Goal: Task Accomplishment & Management: Complete application form

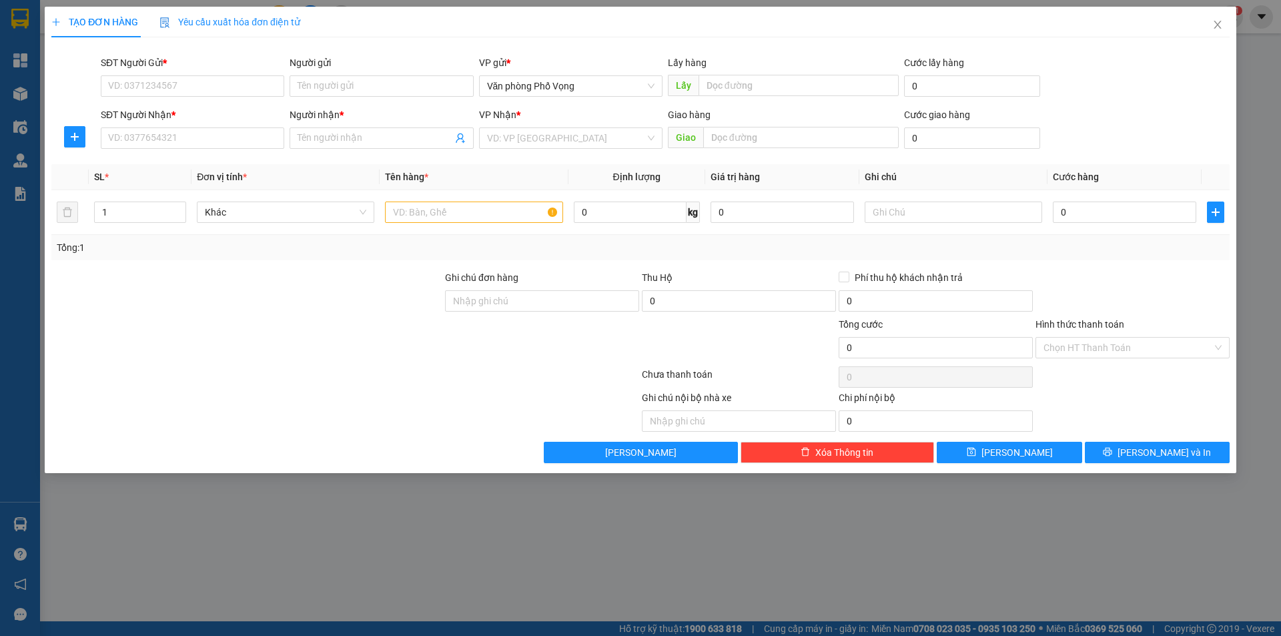
click at [191, 78] on input "SĐT Người Gửi *" at bounding box center [192, 85] width 183 height 21
type input "0964419685"
click at [199, 146] on input "SĐT Người Nhận *" at bounding box center [192, 137] width 183 height 21
type input "0913292675"
click at [542, 143] on input "search" at bounding box center [566, 138] width 158 height 20
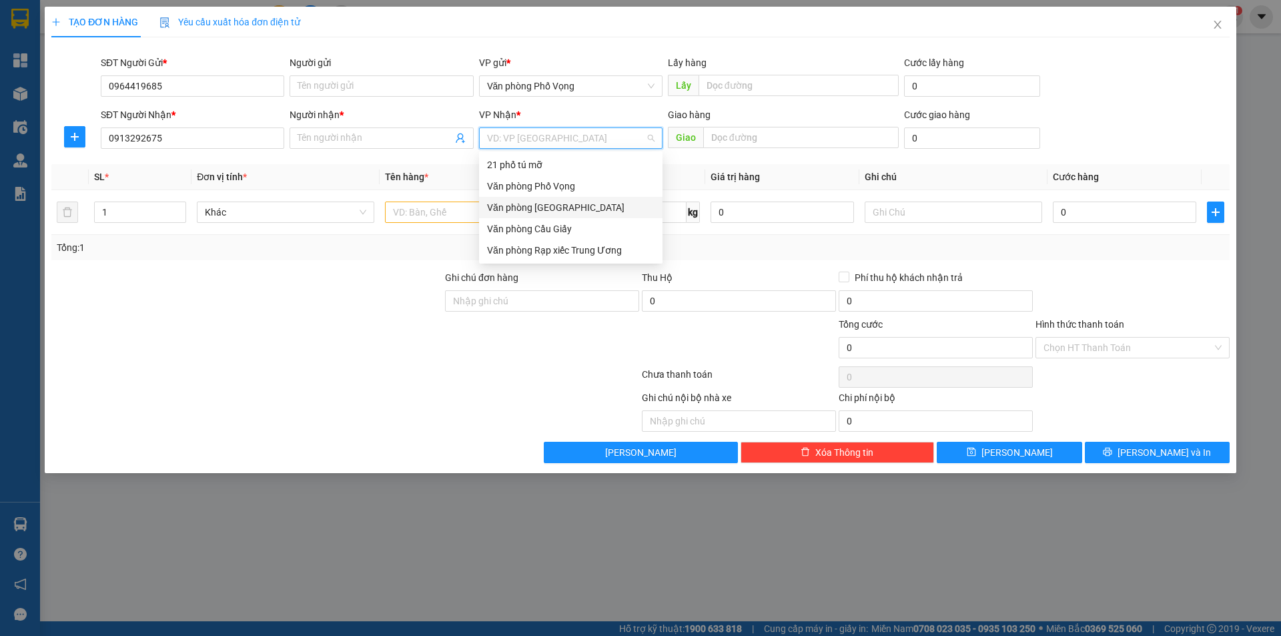
click at [534, 202] on div "Văn phòng [GEOGRAPHIC_DATA]" at bounding box center [570, 207] width 167 height 15
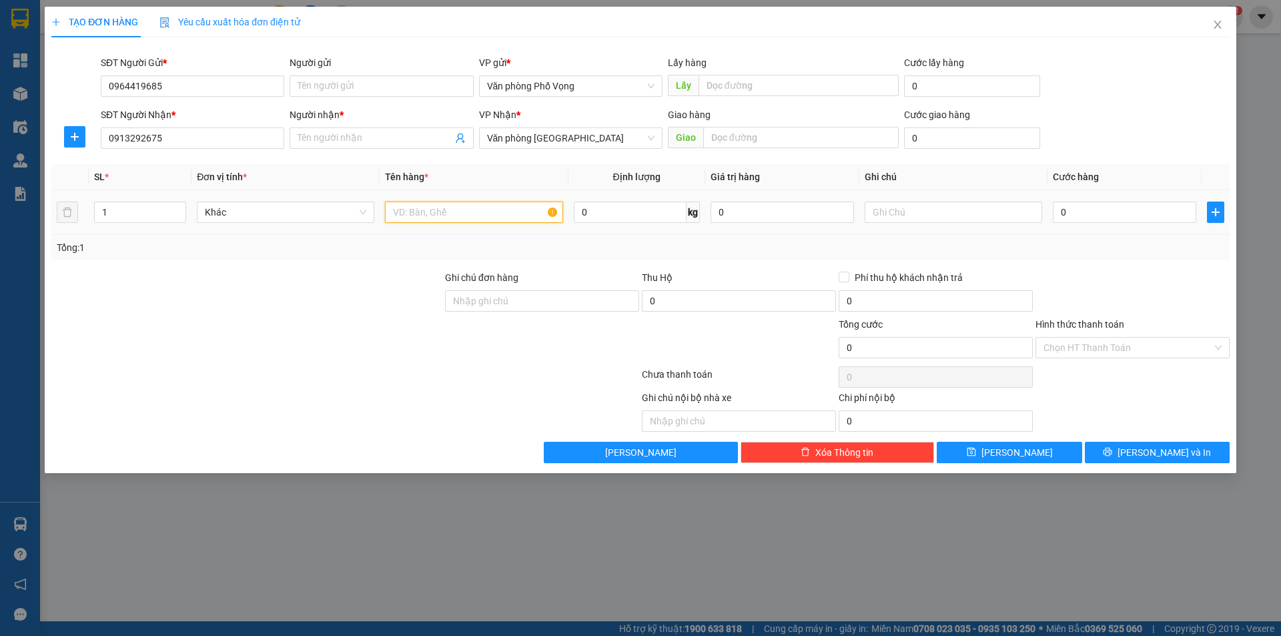
click at [442, 219] on input "text" at bounding box center [473, 211] width 177 height 21
type input "a"
click at [368, 134] on input "Người nhận *" at bounding box center [375, 138] width 154 height 15
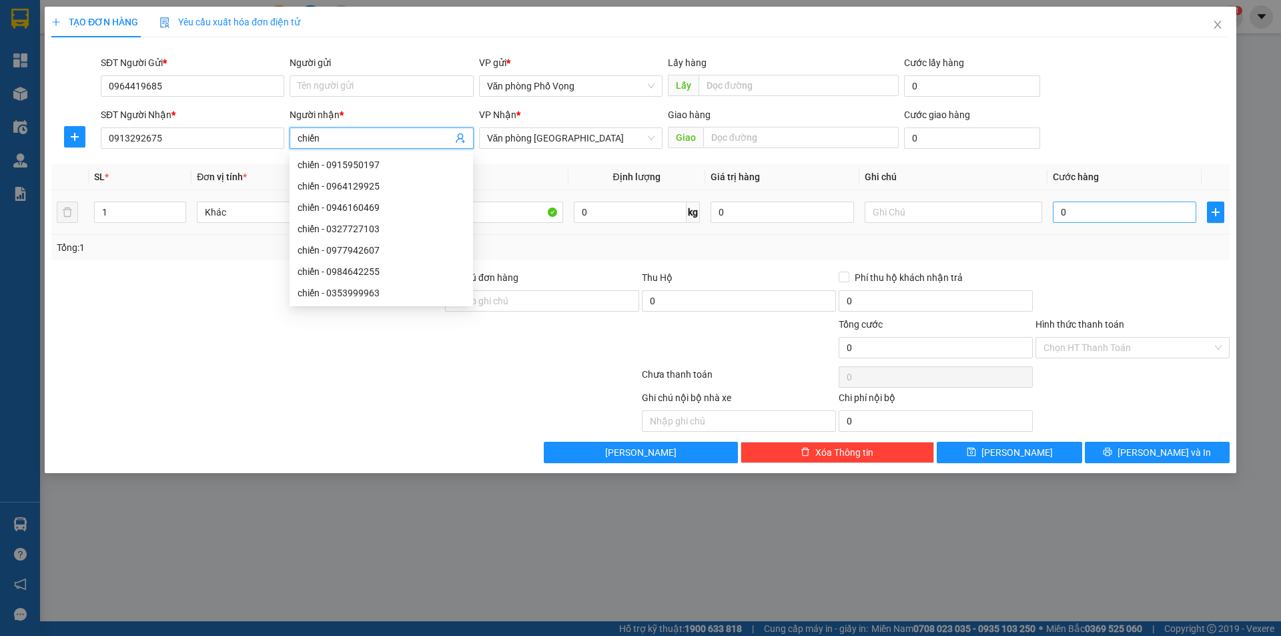
type input "chiến"
click at [1095, 219] on input "0" at bounding box center [1124, 211] width 143 height 21
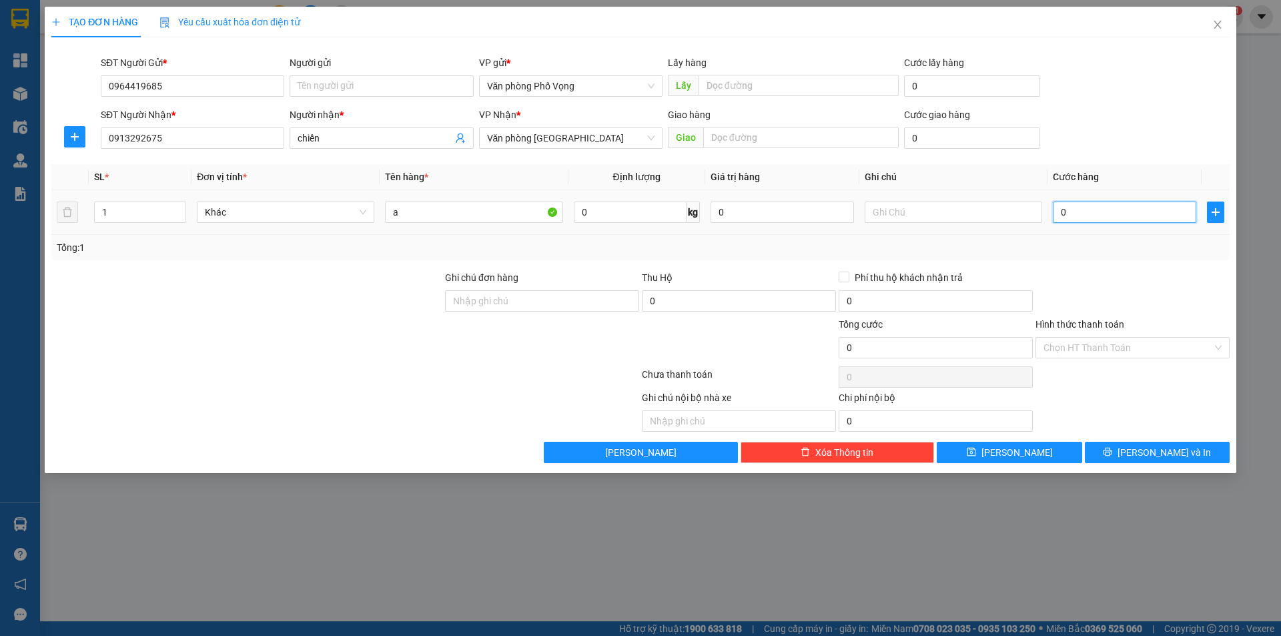
type input "3"
type input "30"
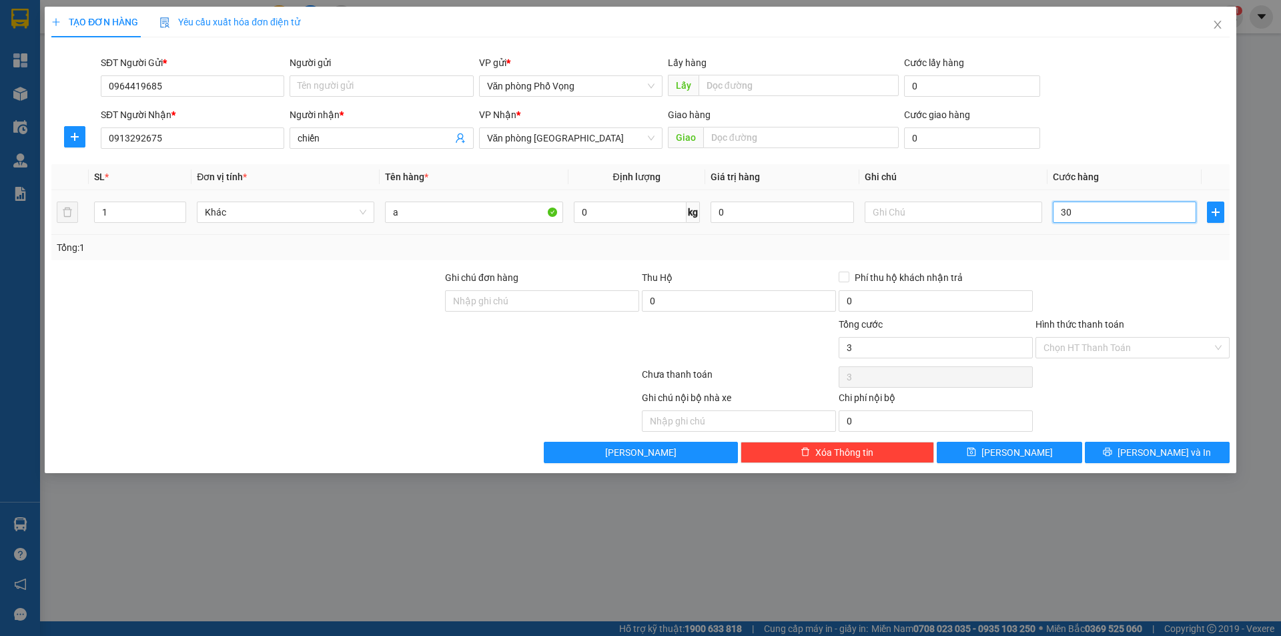
type input "30"
type input "300"
type input "3.000"
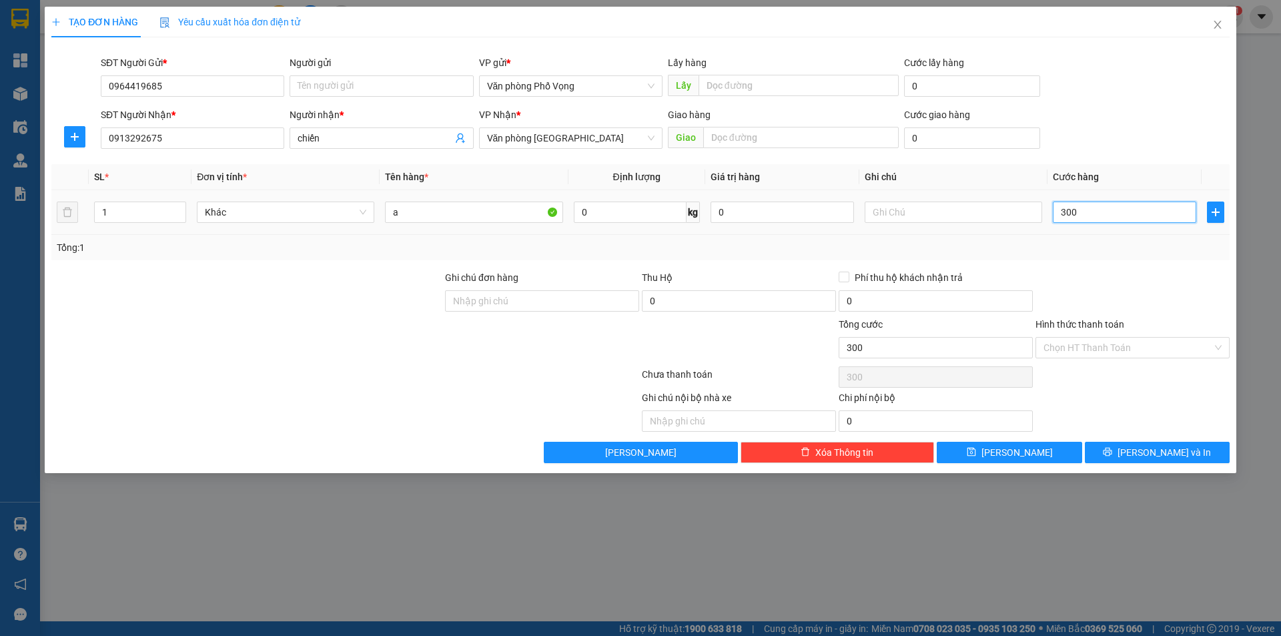
type input "3.000"
type input "30.000"
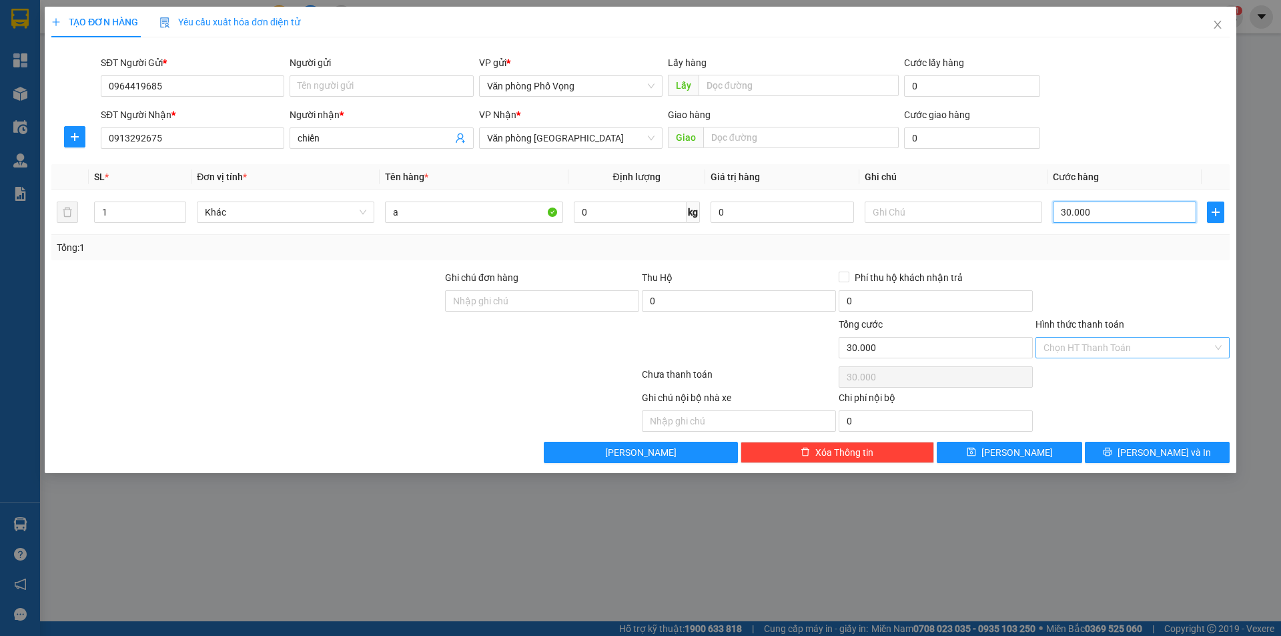
type input "30.000"
click at [1123, 350] on input "Hình thức thanh toán" at bounding box center [1127, 348] width 169 height 20
click at [1097, 376] on div "Tại văn phòng" at bounding box center [1132, 374] width 178 height 15
type input "0"
click at [1125, 449] on button "[PERSON_NAME] và In" at bounding box center [1157, 452] width 145 height 21
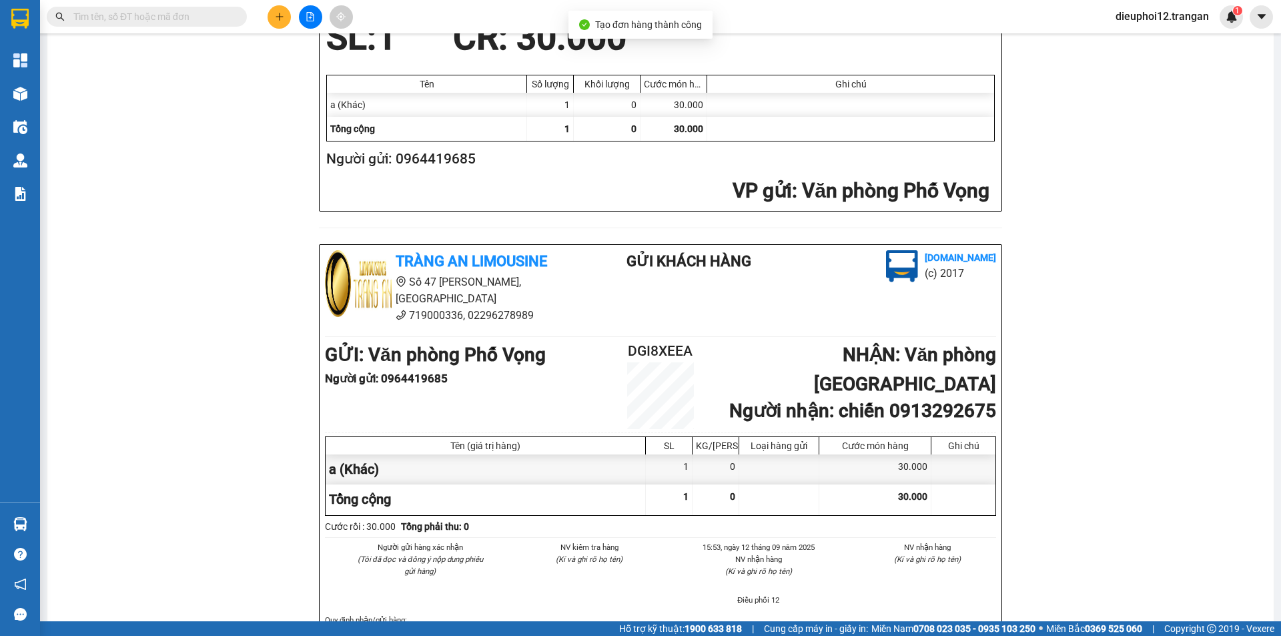
scroll to position [390, 0]
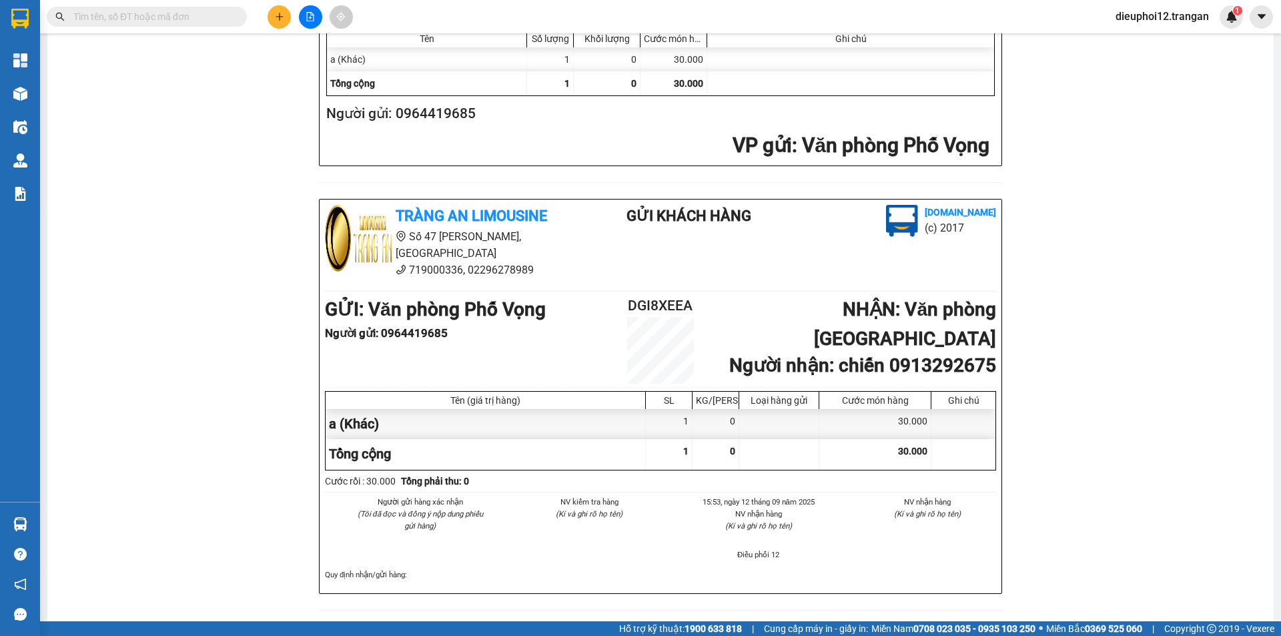
click at [285, 15] on button at bounding box center [278, 16] width 23 height 23
click at [331, 58] on div "Tạo đơn hàng" at bounding box center [325, 49] width 100 height 25
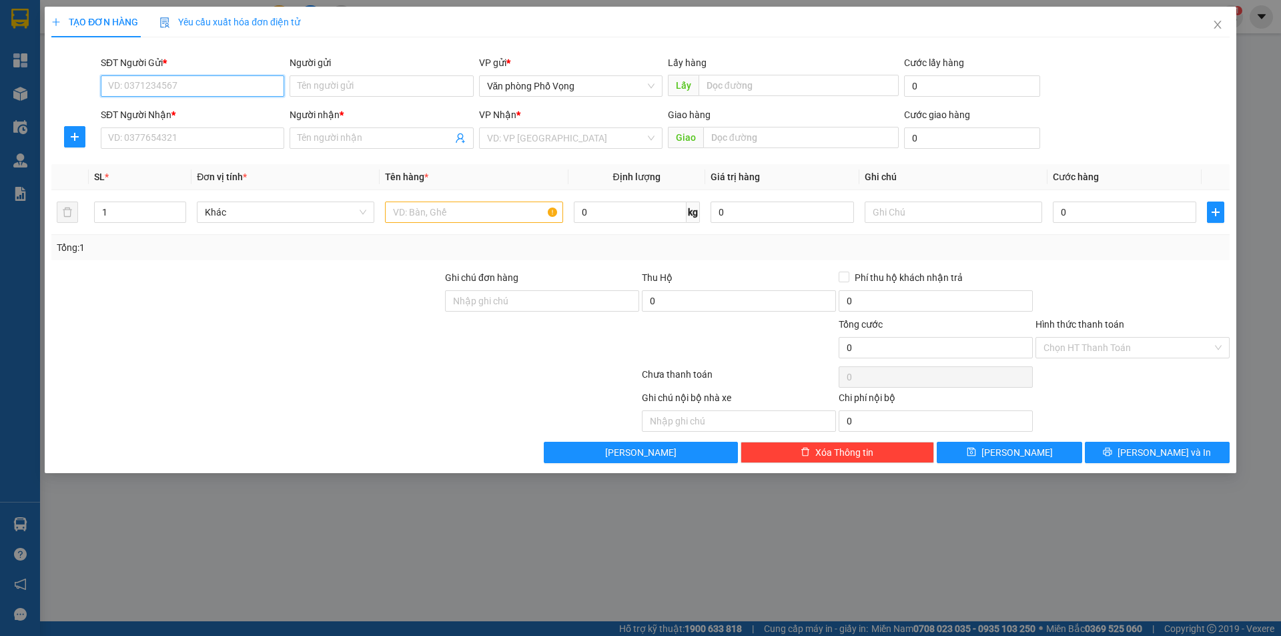
click at [181, 88] on input "SĐT Người Gửi *" at bounding box center [192, 85] width 183 height 21
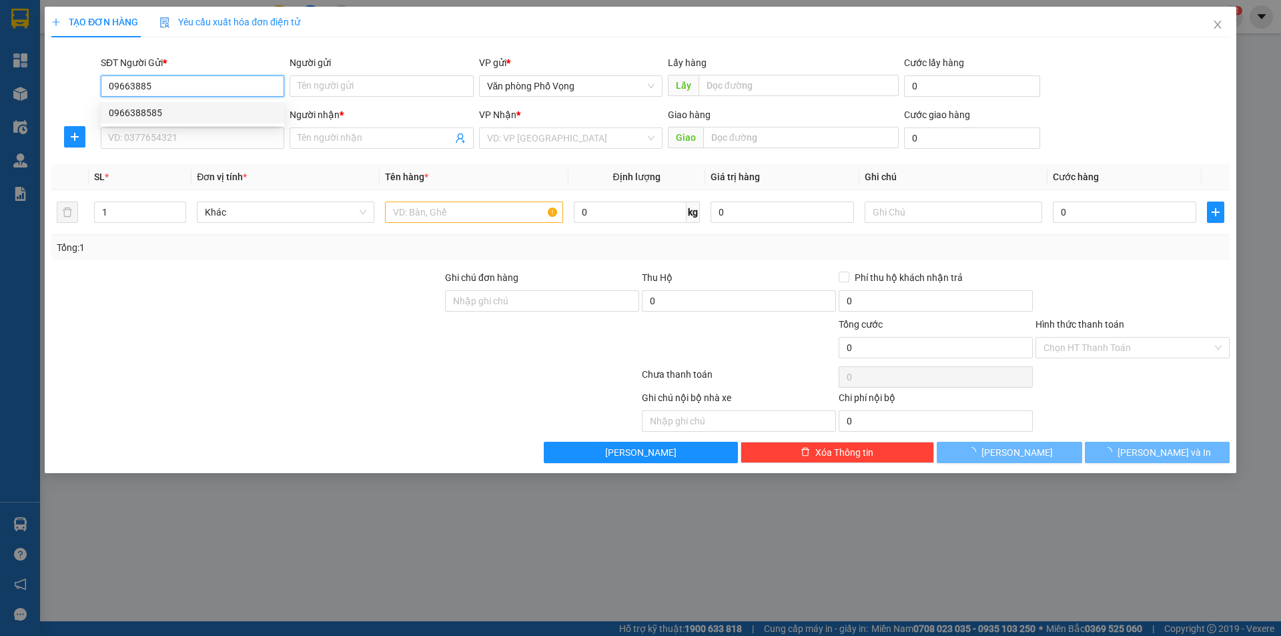
click at [152, 113] on div "0966388585" at bounding box center [192, 112] width 167 height 15
type input "0966388585"
type input "0913006506"
type input "a hậu"
type input "60.000"
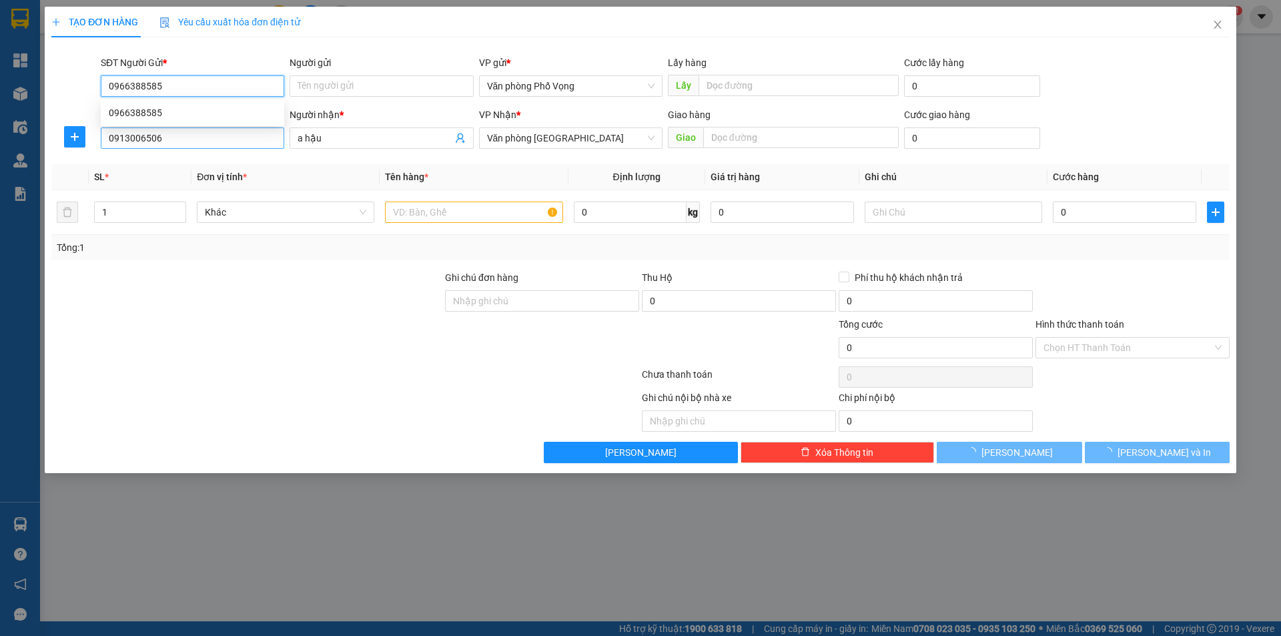
type input "60.000"
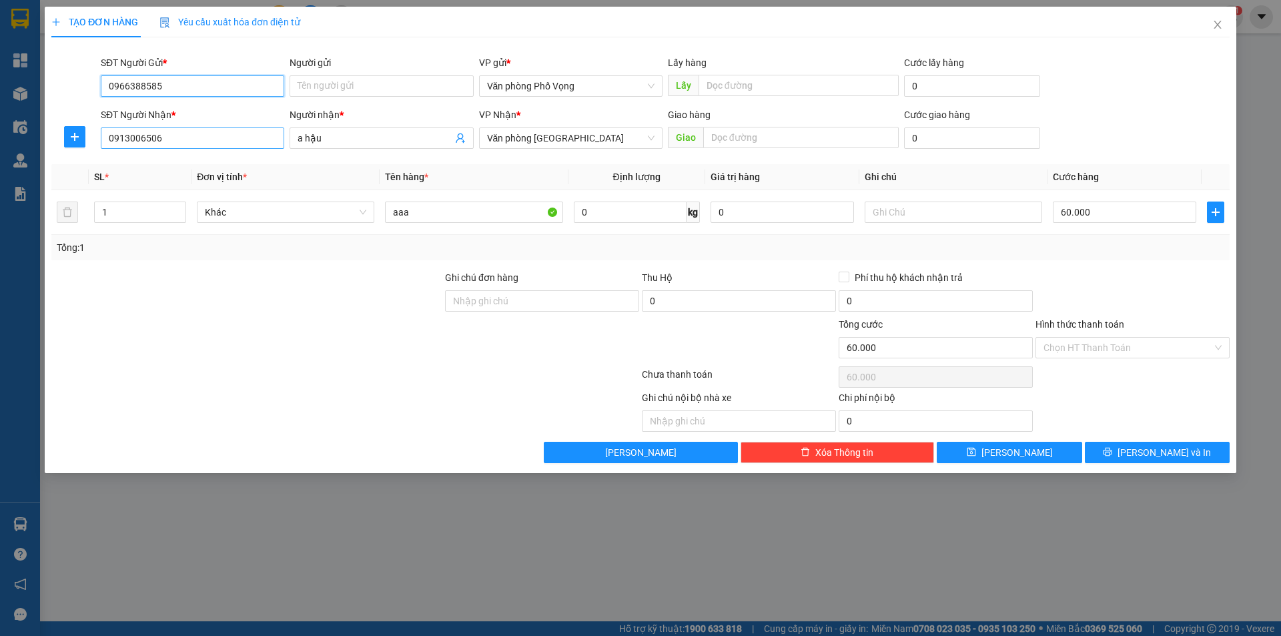
type input "0966388585"
click at [201, 133] on input "0913006506" at bounding box center [192, 137] width 183 height 21
click at [161, 162] on div "0989555807 - ân" at bounding box center [192, 164] width 167 height 15
type input "0989555807"
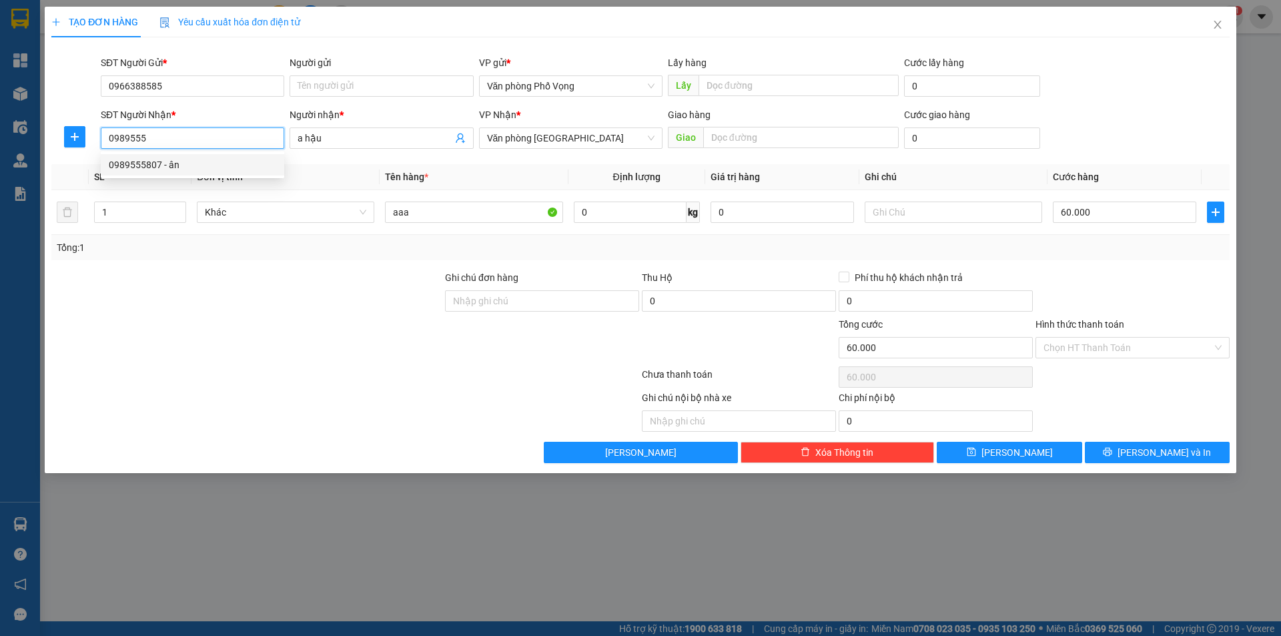
type input "ân"
type input "50.000"
type input "0989555807"
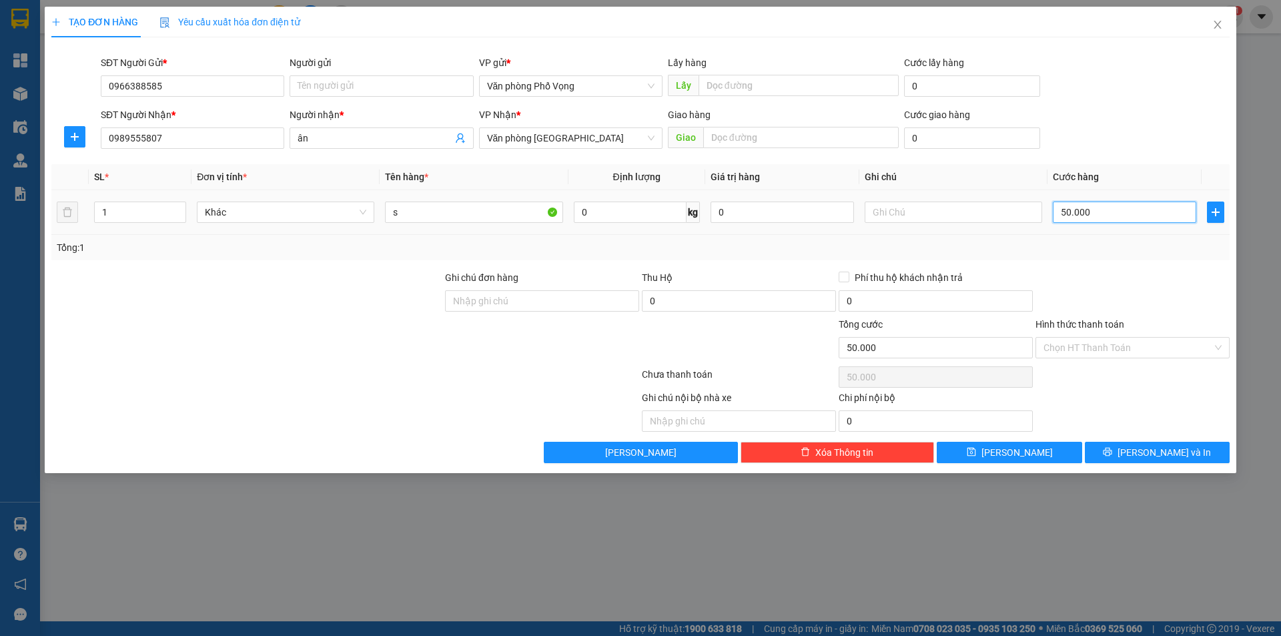
click at [1107, 213] on input "50.000" at bounding box center [1124, 211] width 143 height 21
type input "4"
type input "40"
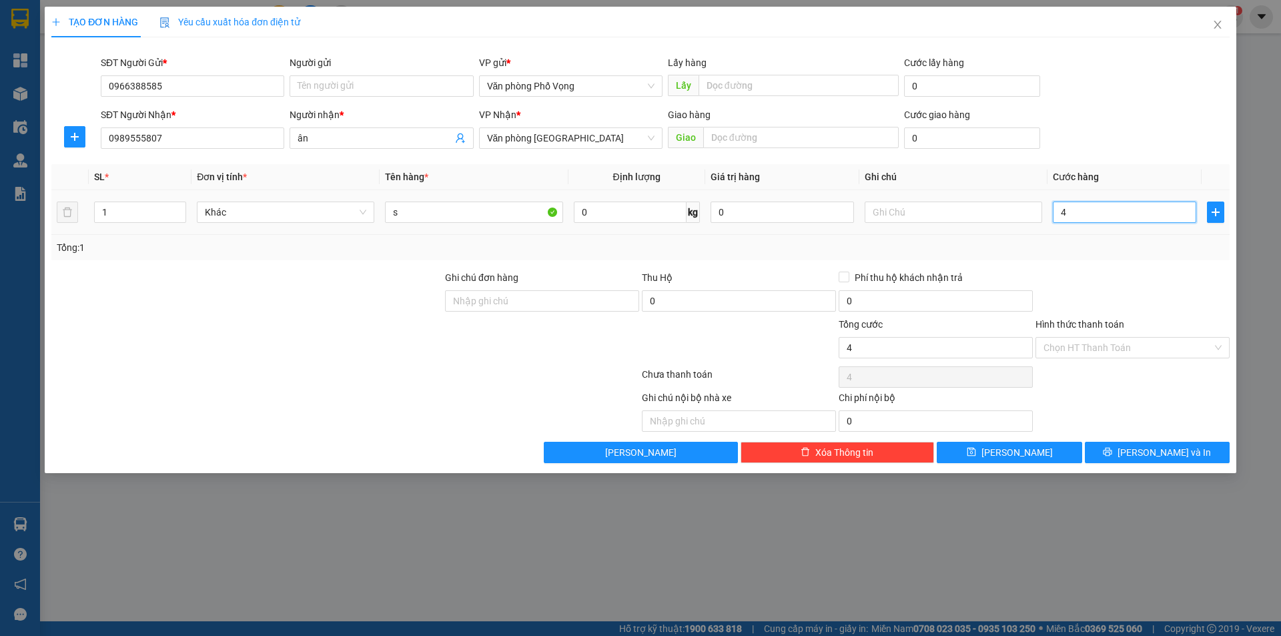
type input "40"
type input "400"
type input "4.000"
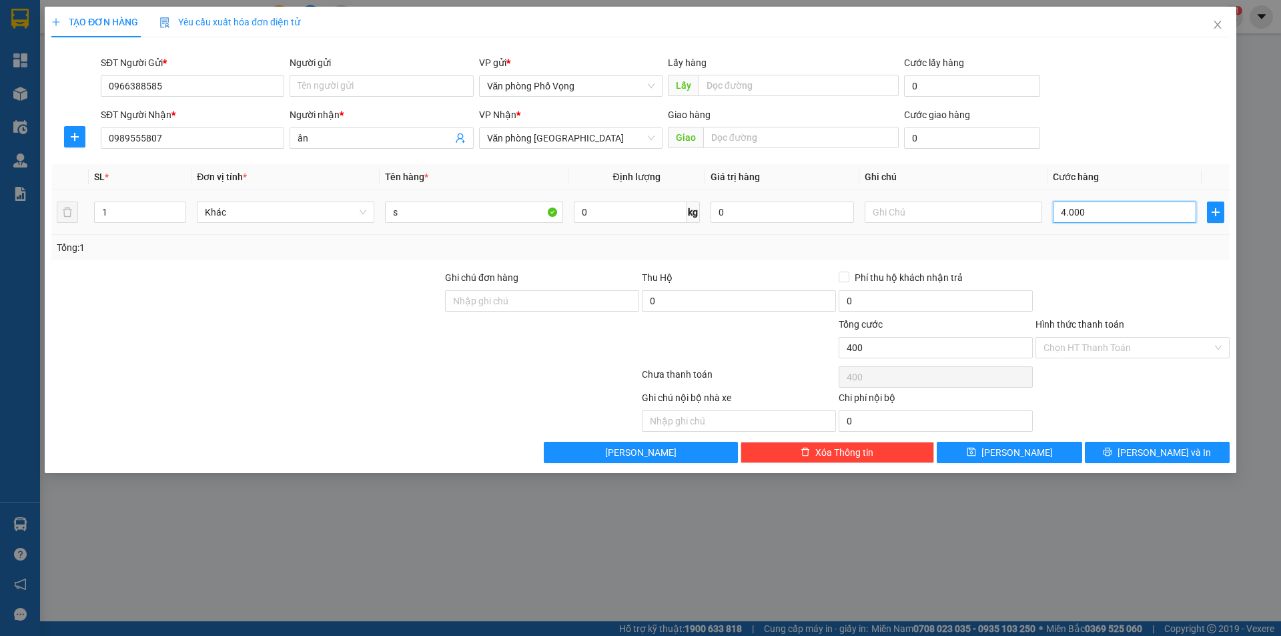
type input "4.000"
type input "40.000"
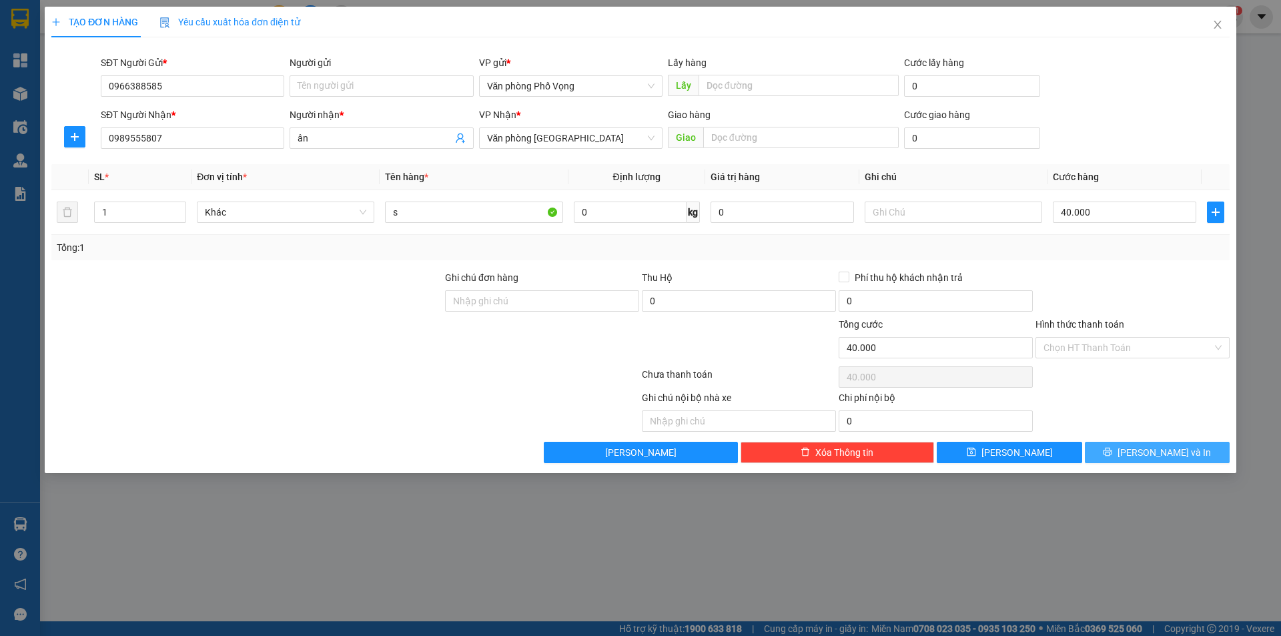
click at [1181, 451] on span "[PERSON_NAME] và In" at bounding box center [1163, 452] width 93 height 15
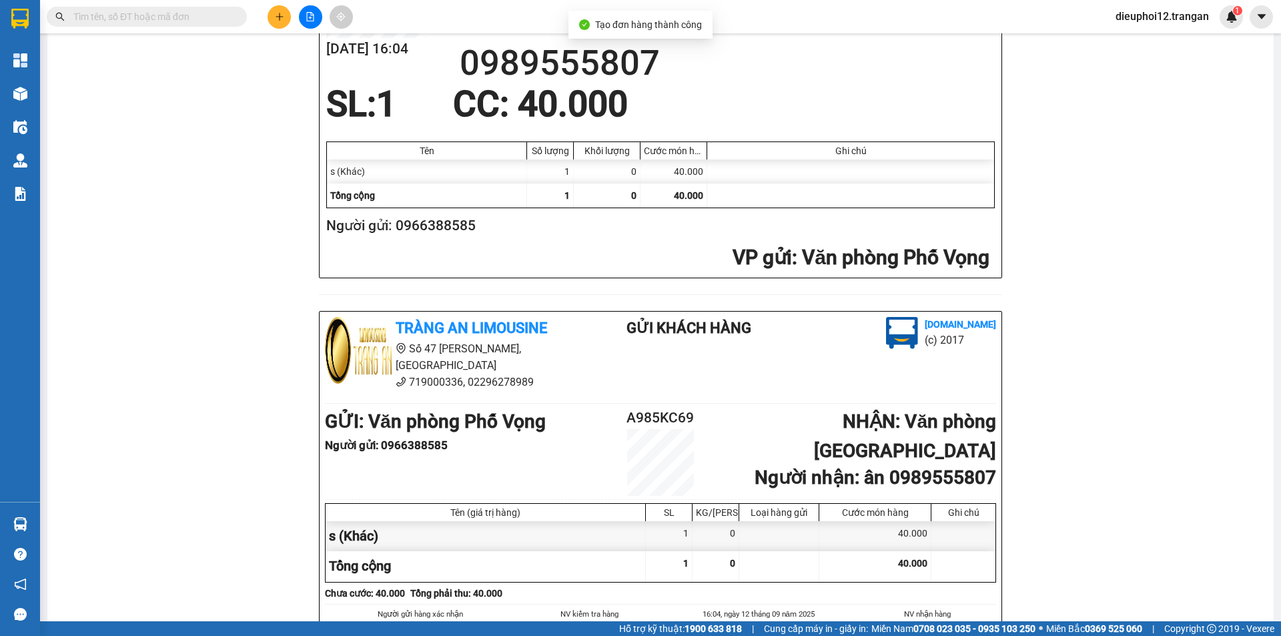
scroll to position [390, 0]
